Goal: Information Seeking & Learning: Learn about a topic

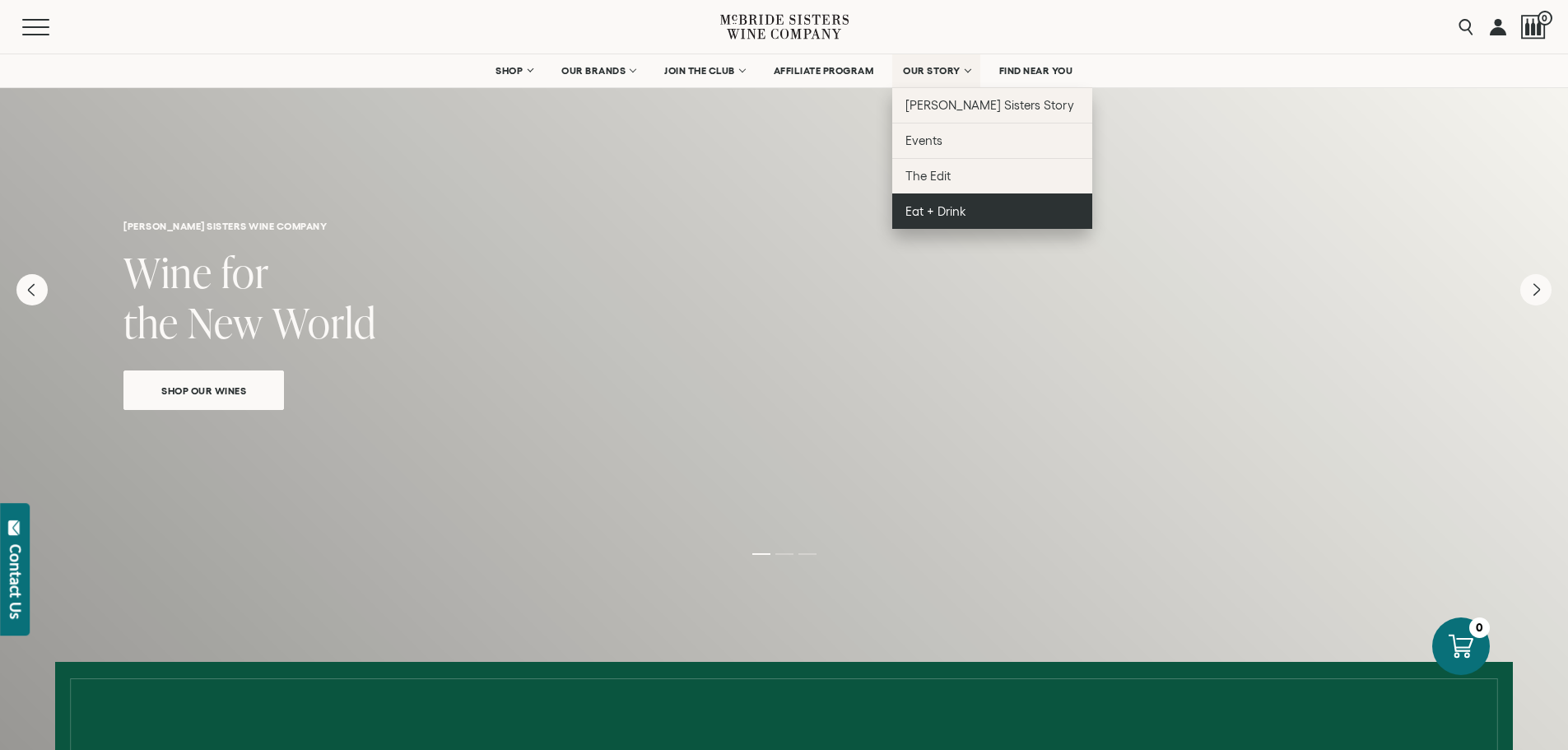
click at [948, 205] on span "Eat + Drink" at bounding box center [935, 211] width 61 height 14
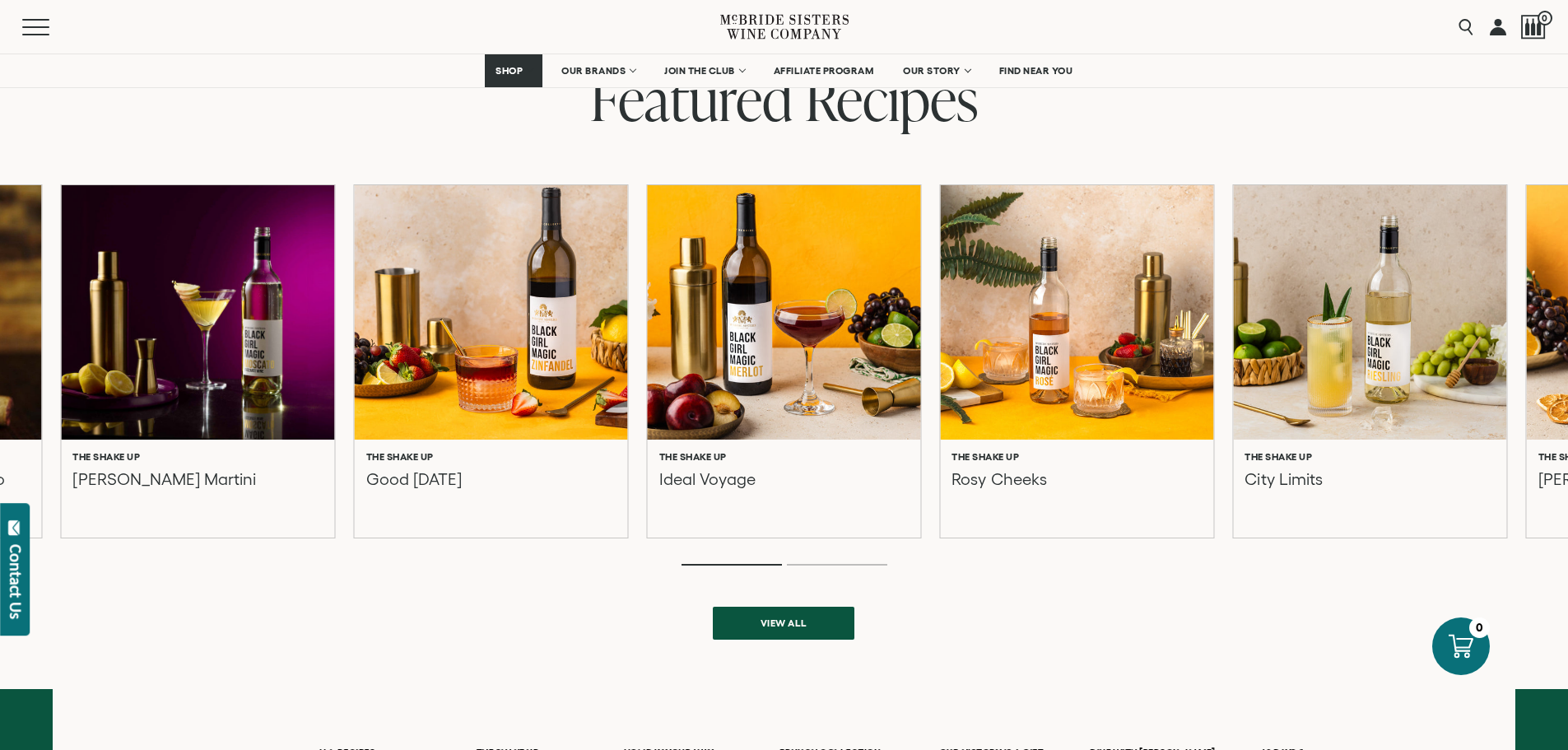
scroll to position [644, 0]
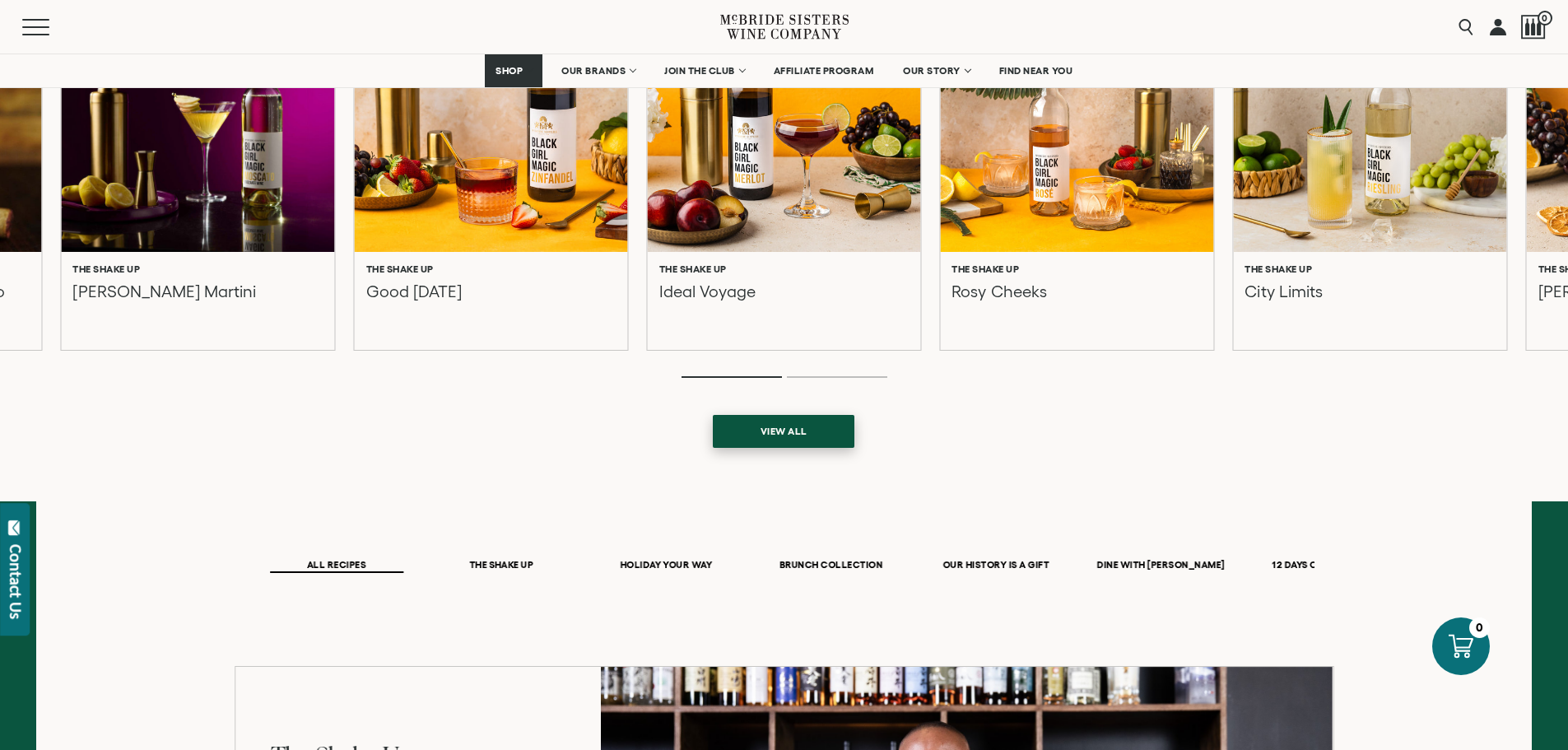
click at [785, 442] on span "View all" at bounding box center [784, 431] width 105 height 32
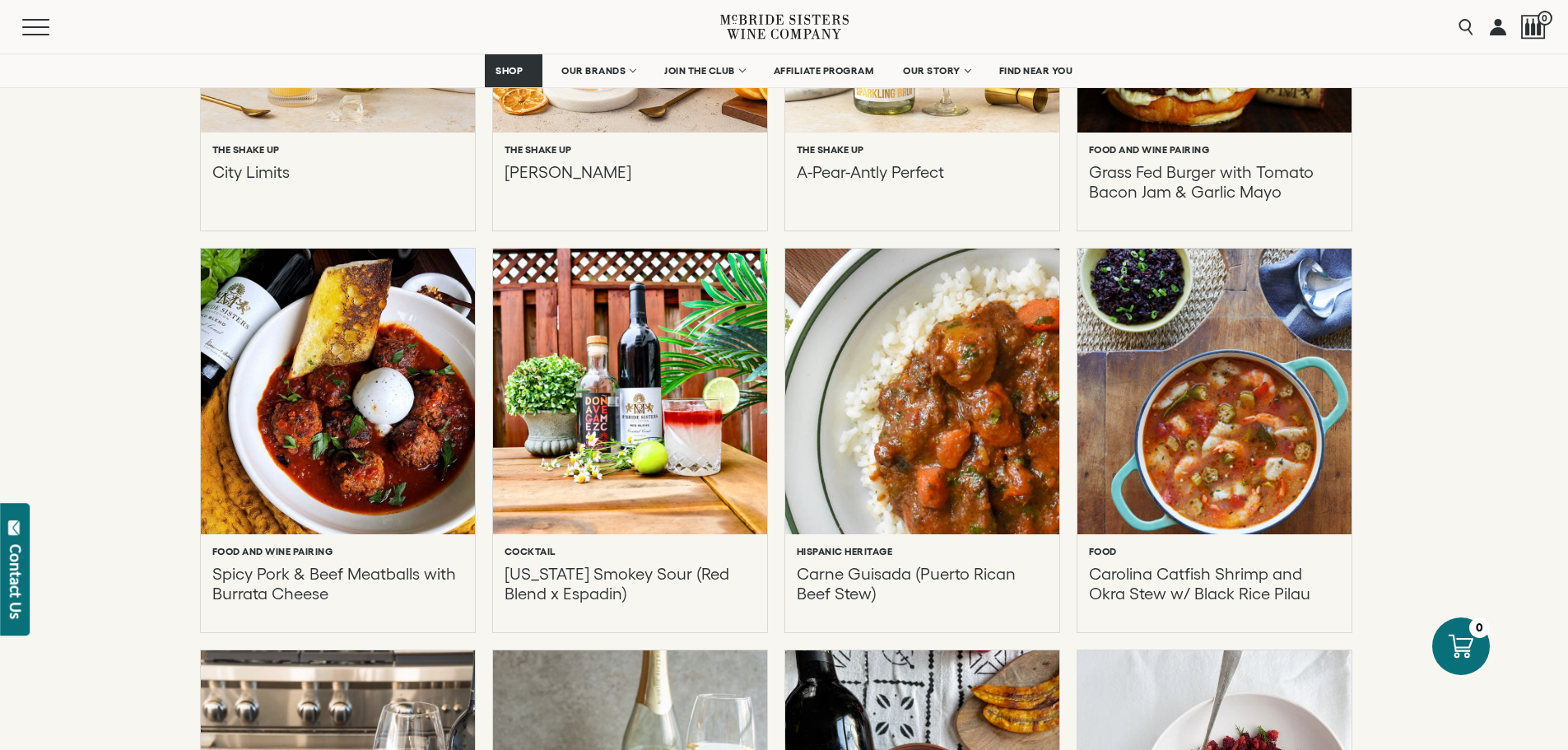
scroll to position [1073, 0]
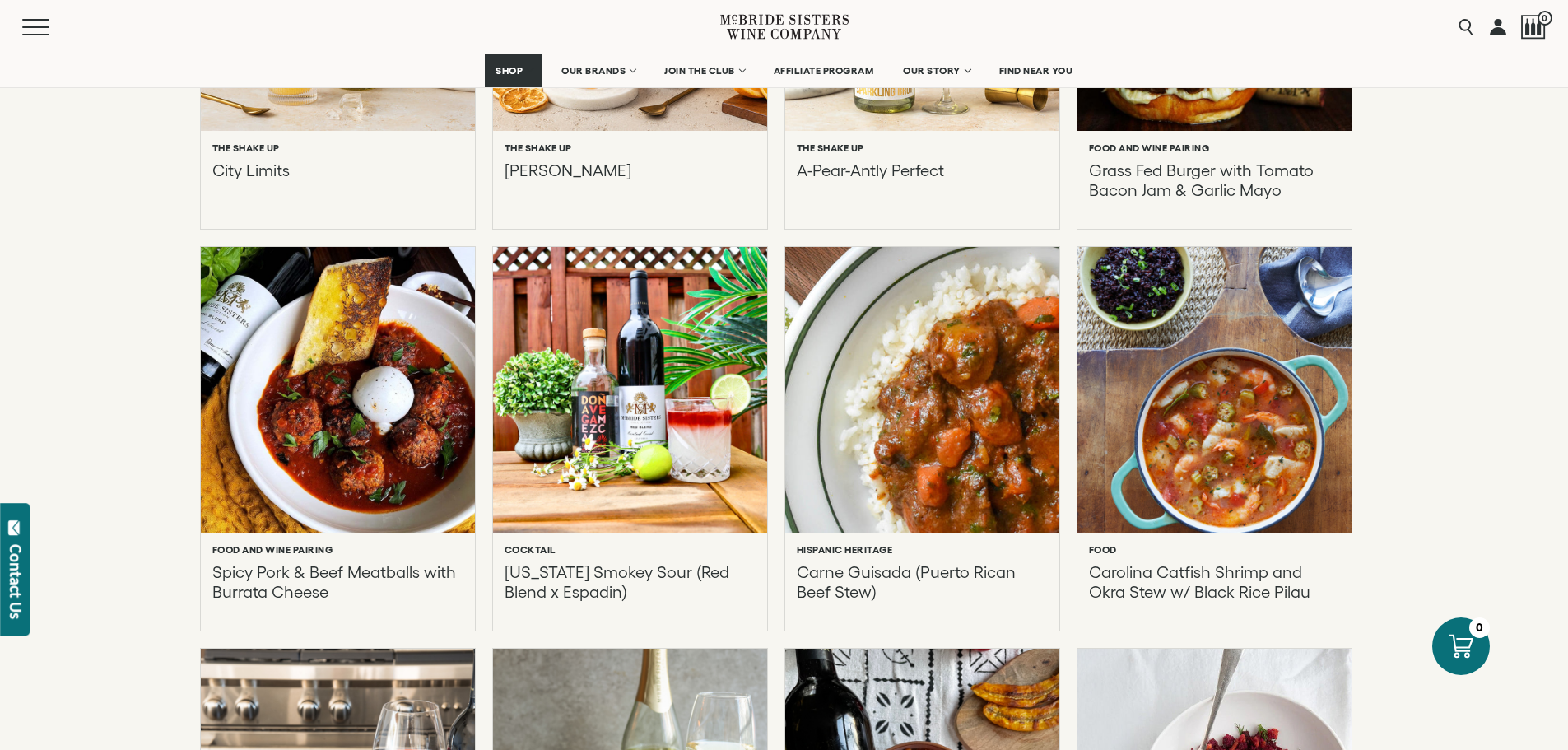
click at [631, 409] on div at bounding box center [629, 389] width 302 height 315
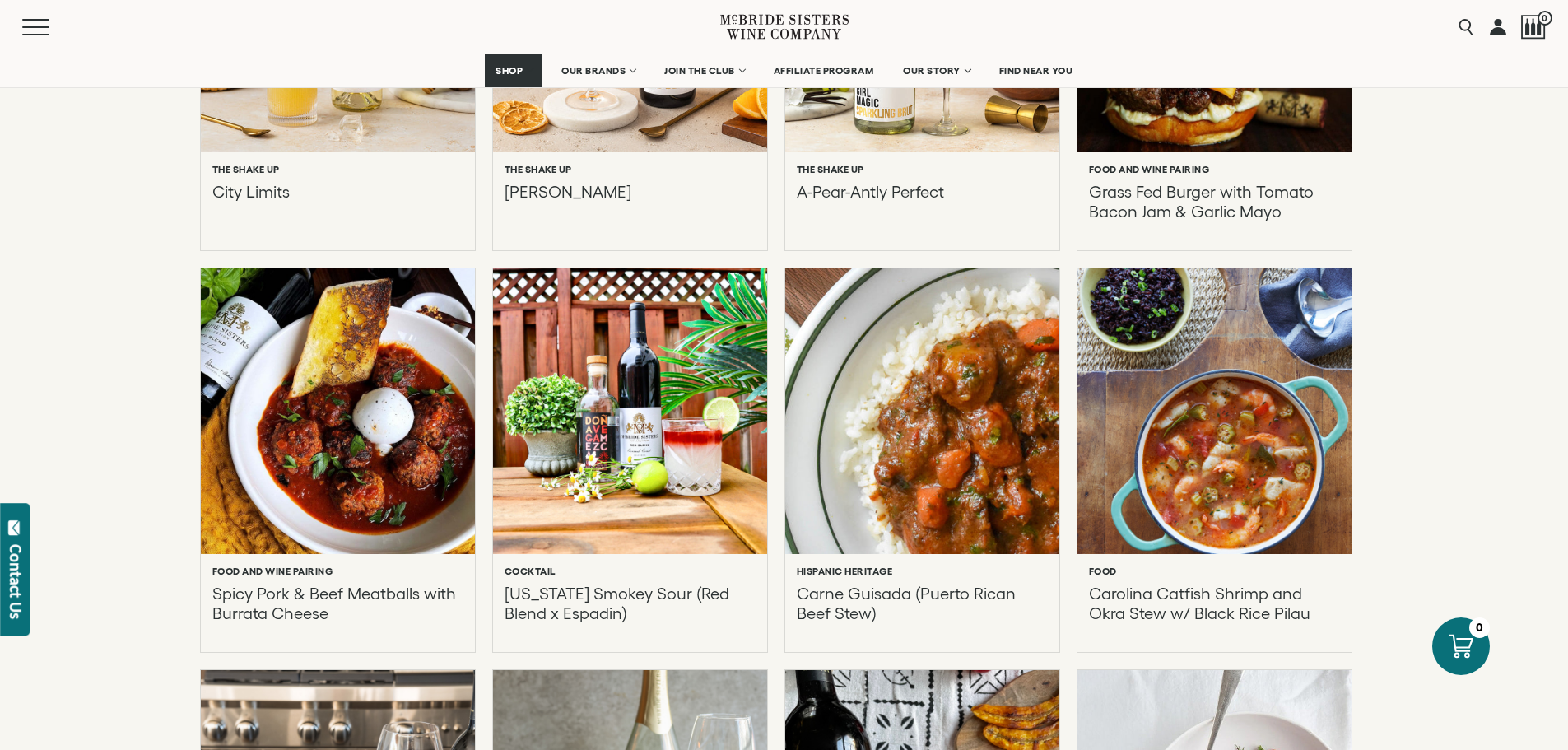
scroll to position [1250, 0]
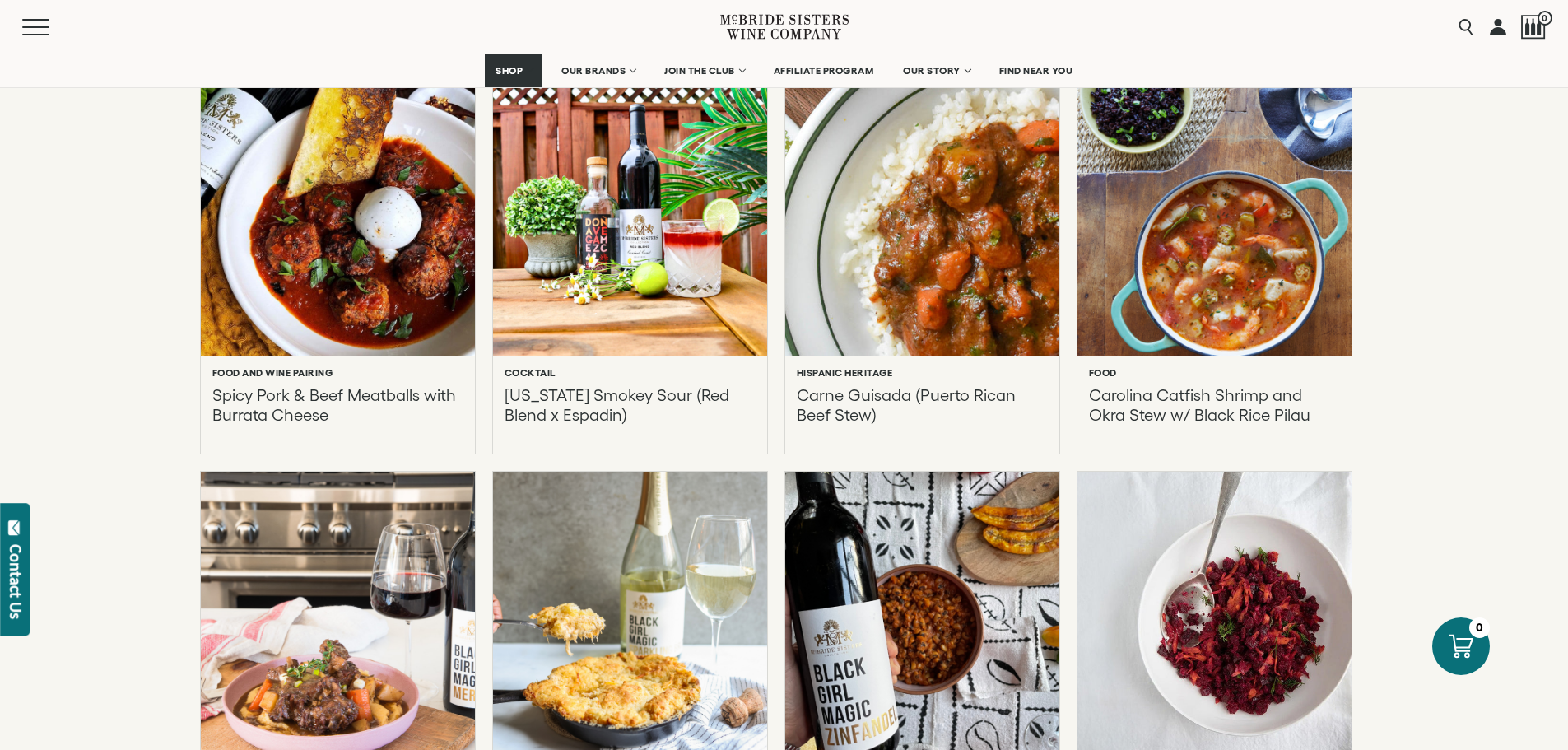
click at [309, 212] on div at bounding box center [337, 212] width 302 height 315
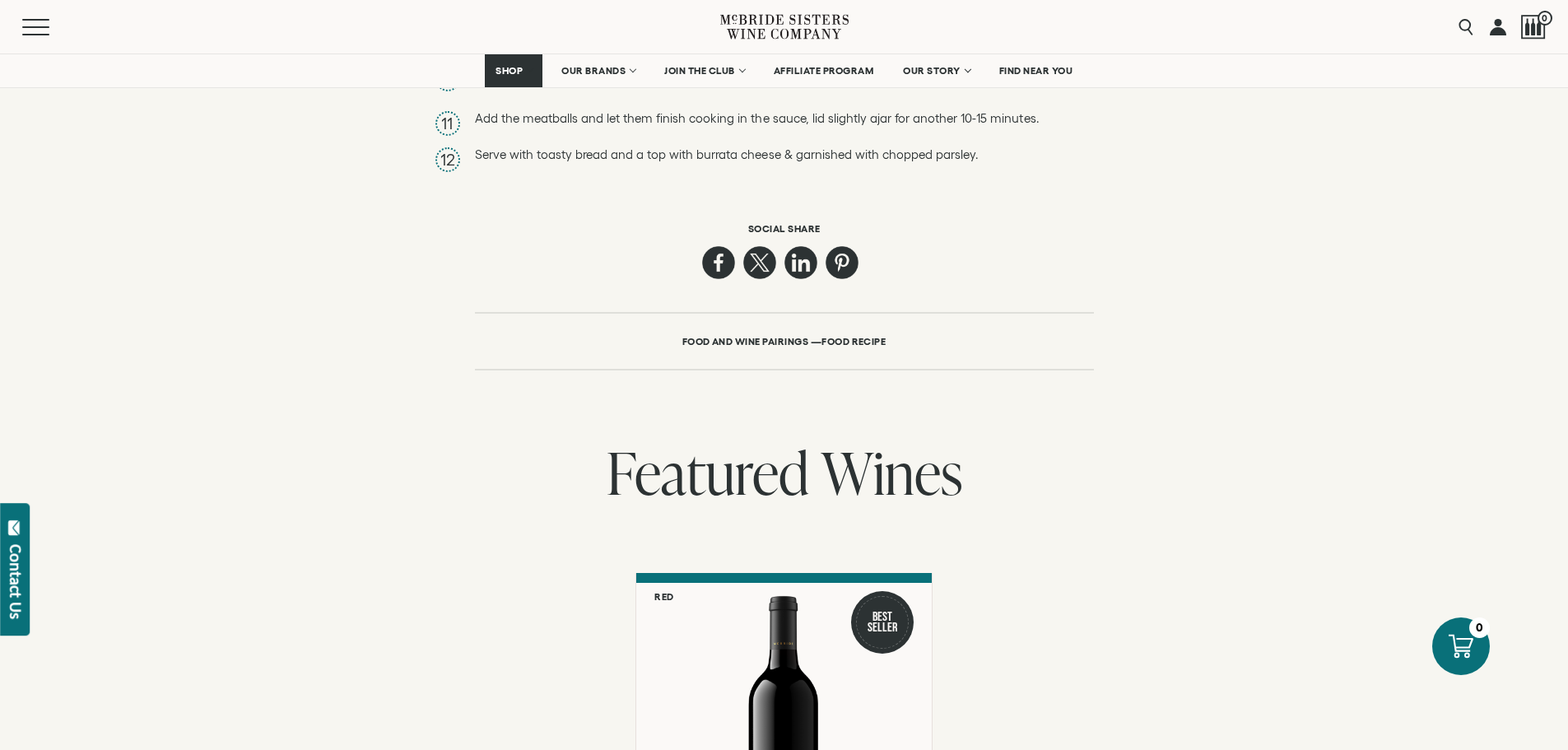
scroll to position [2201, 0]
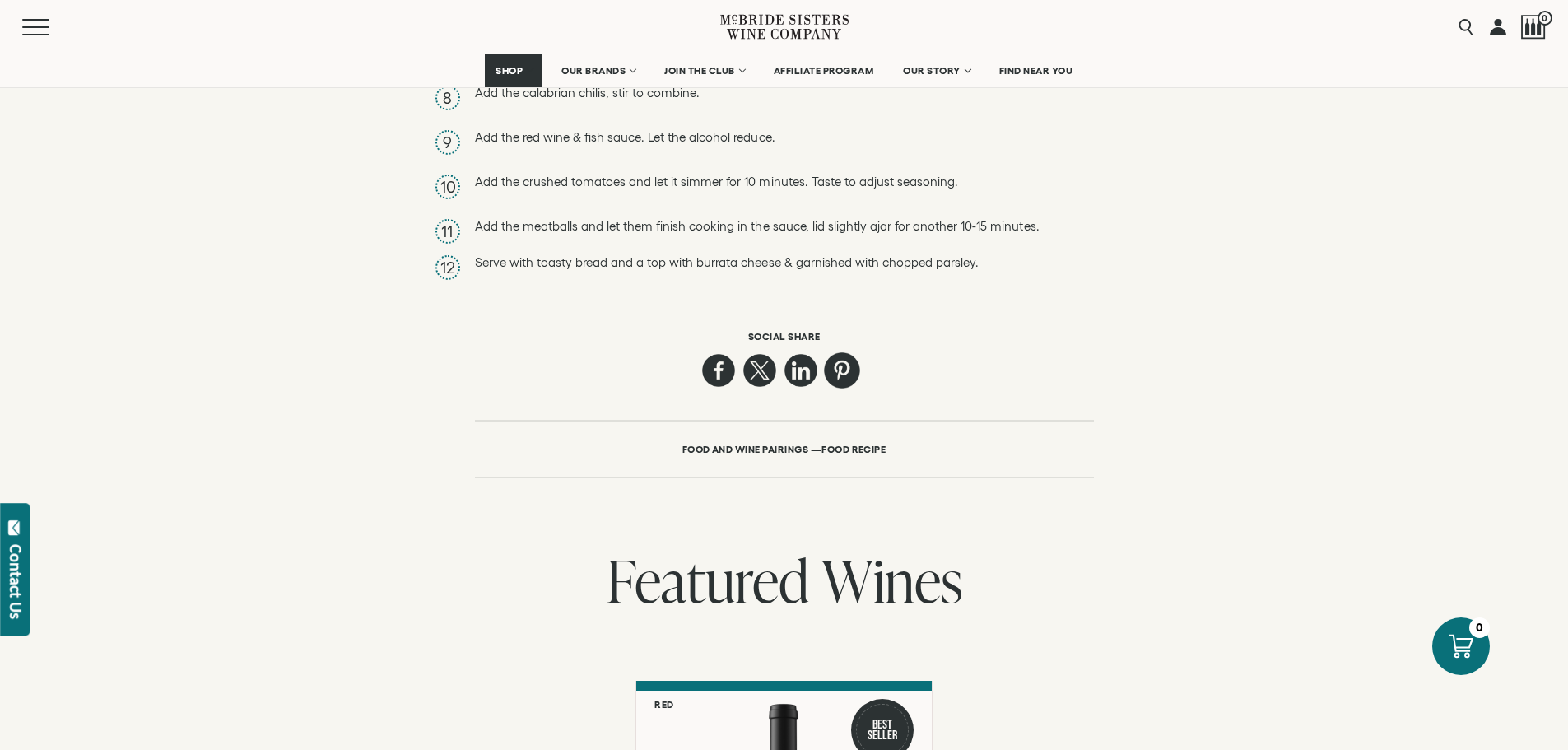
click at [847, 369] on link at bounding box center [841, 371] width 36 height 36
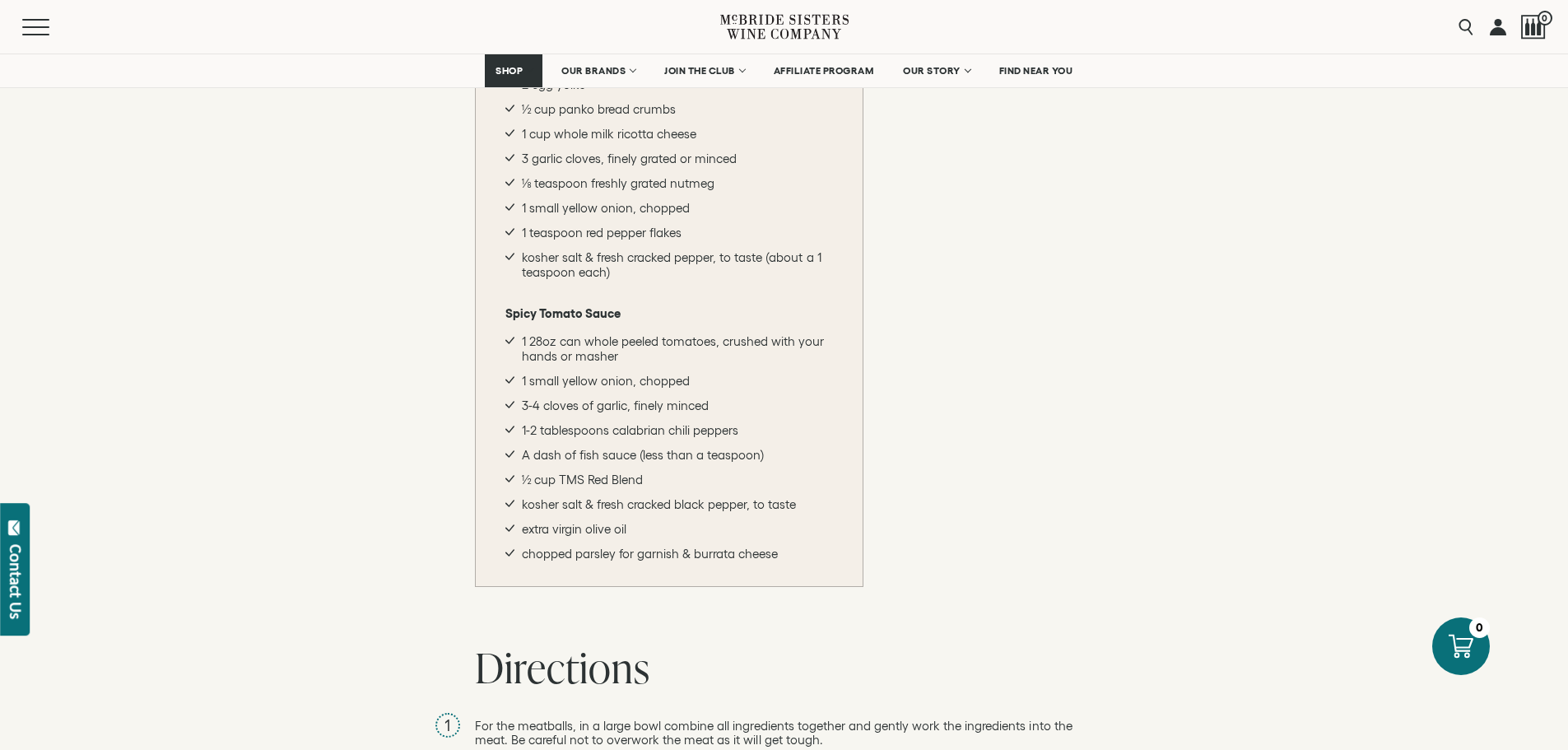
scroll to position [1236, 0]
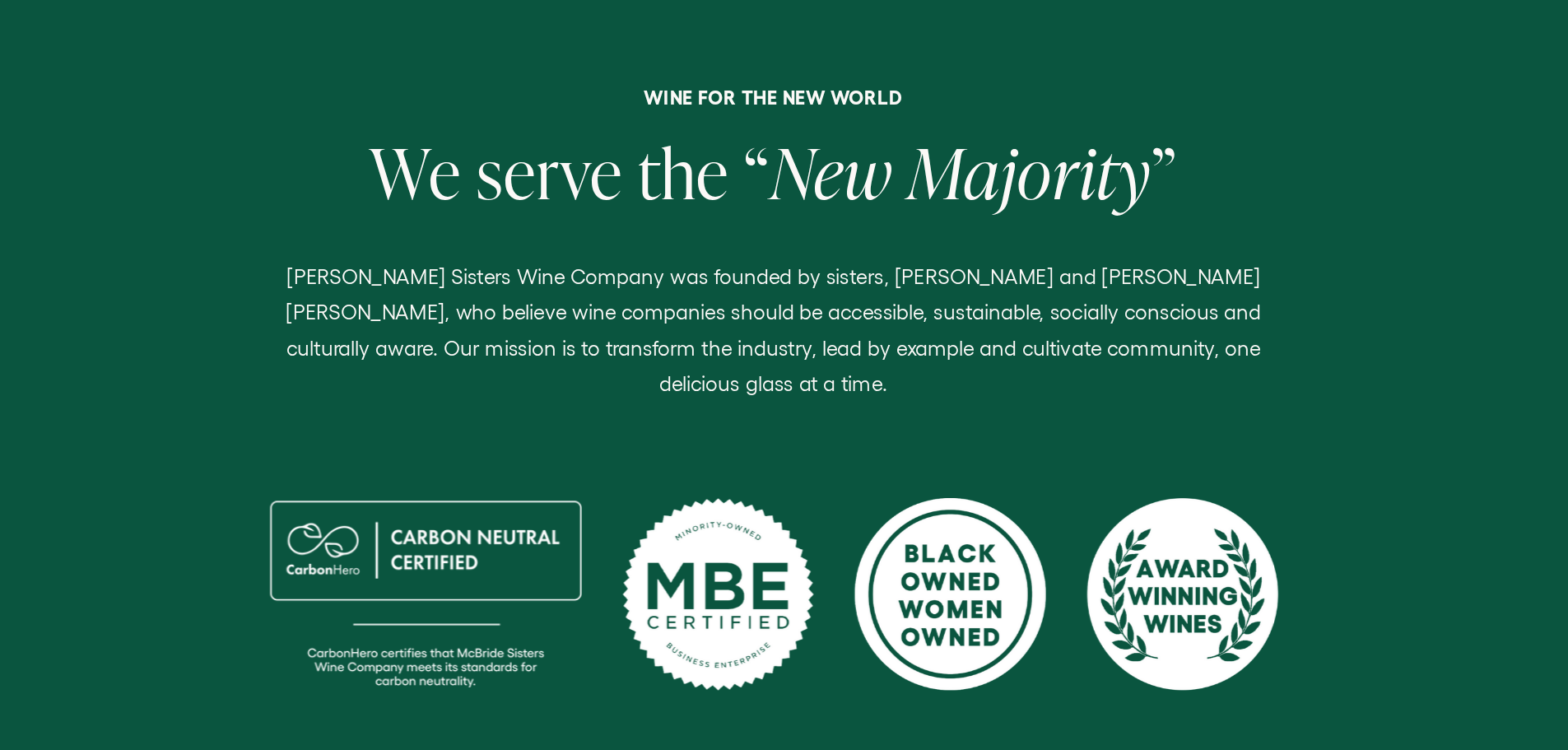
scroll to position [490, 0]
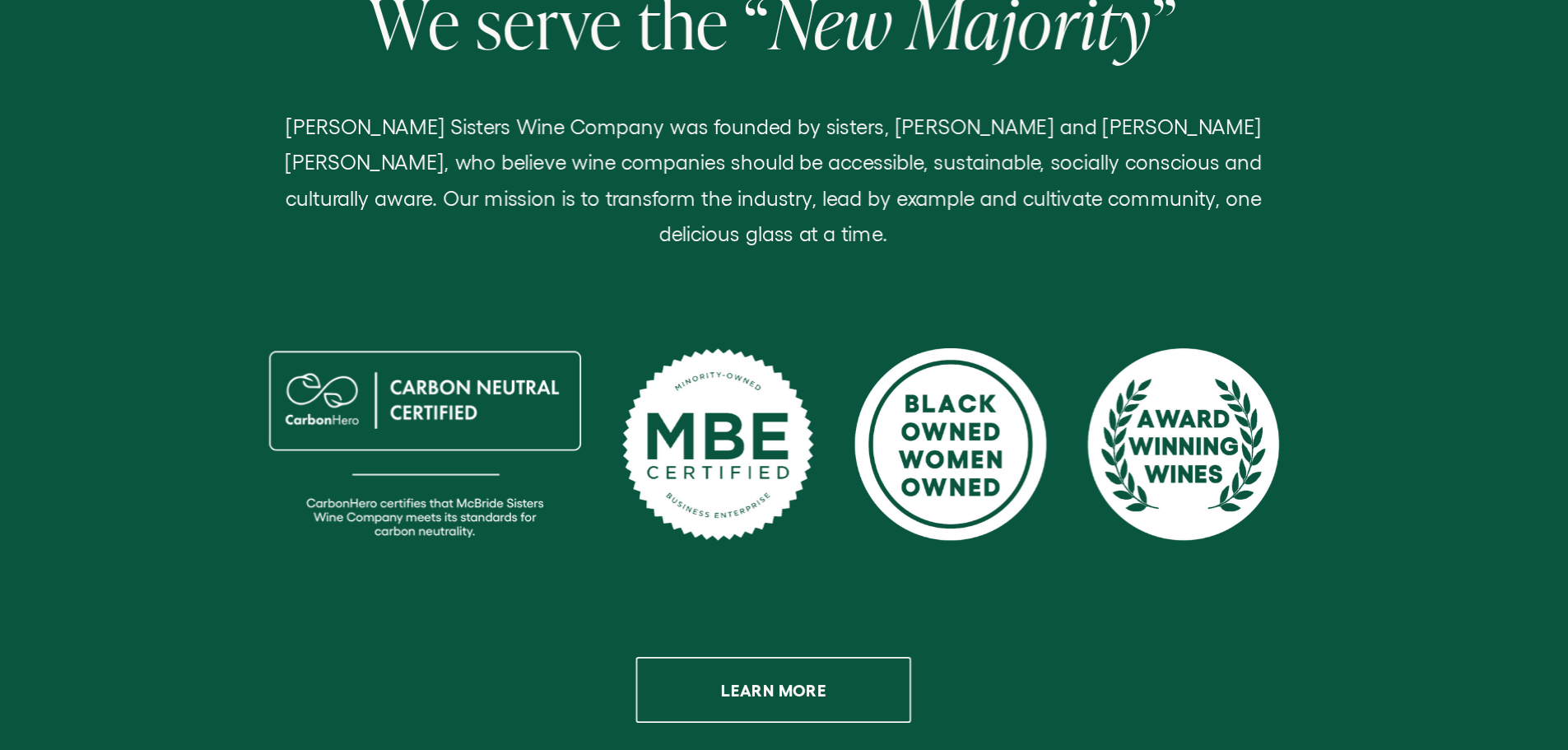
drag, startPoint x: 799, startPoint y: 493, endPoint x: 799, endPoint y: 596, distance: 103.0
click at [799, 596] on div at bounding box center [751, 567] width 115 height 116
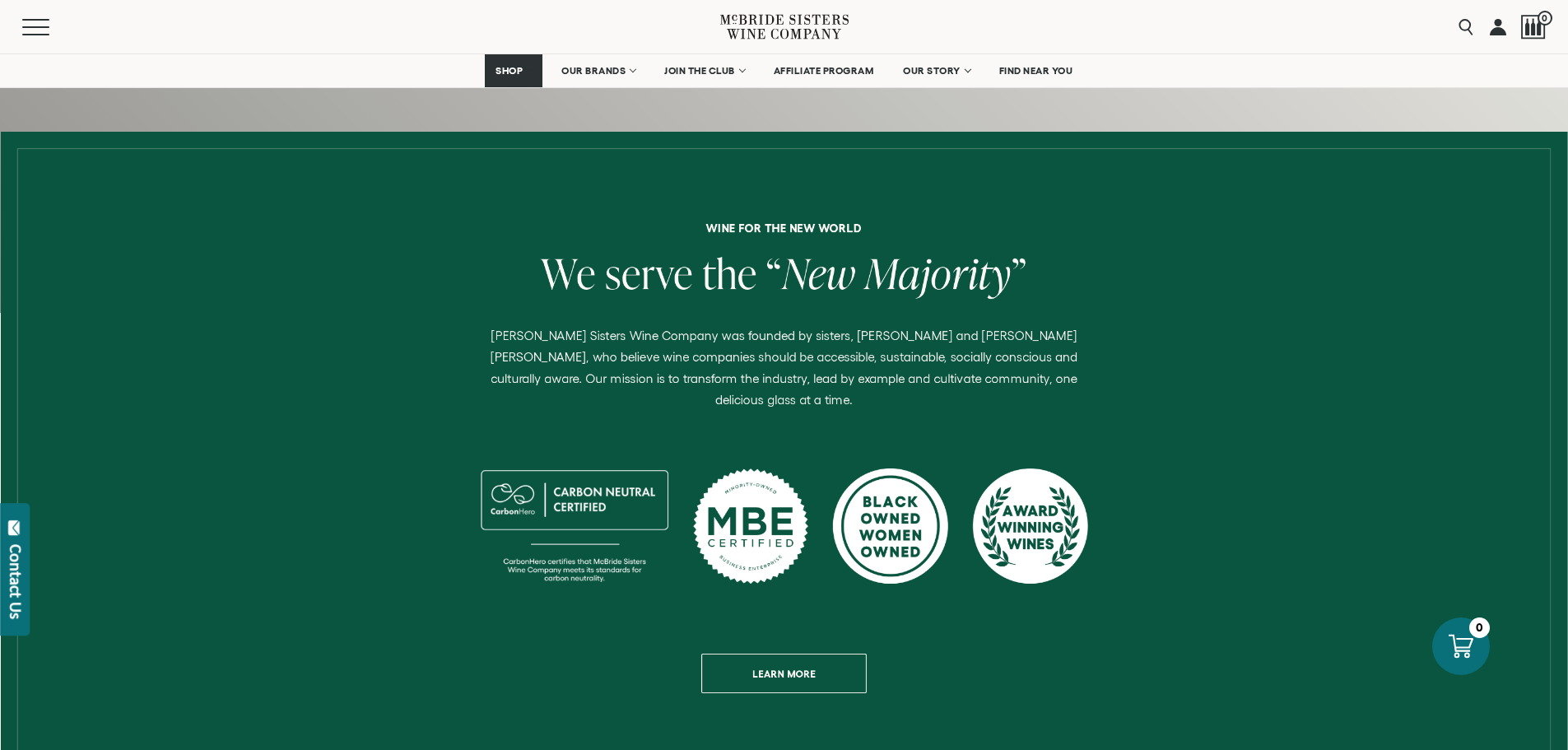
scroll to position [531, 0]
